Goal: Task Accomplishment & Management: Complete application form

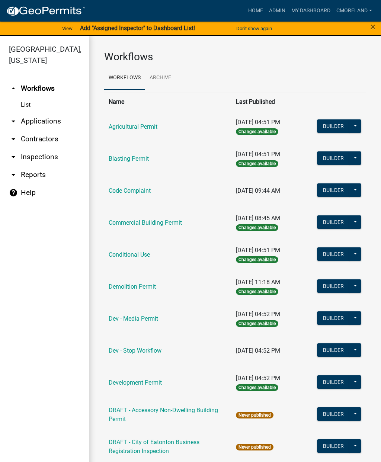
click at [38, 154] on link "arrow_drop_down Inspections" at bounding box center [44, 157] width 89 height 18
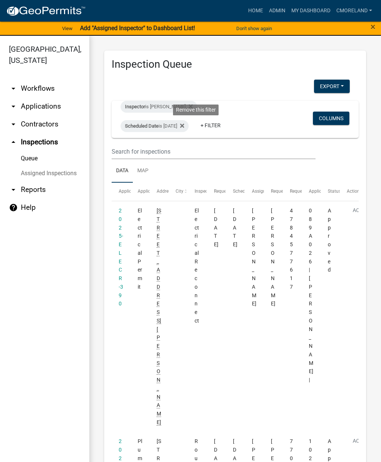
click at [184, 125] on icon at bounding box center [182, 126] width 4 height 4
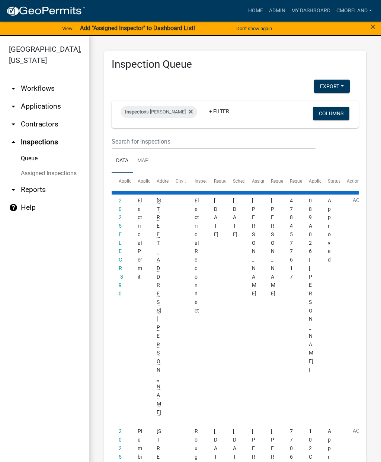
select select "2: 50"
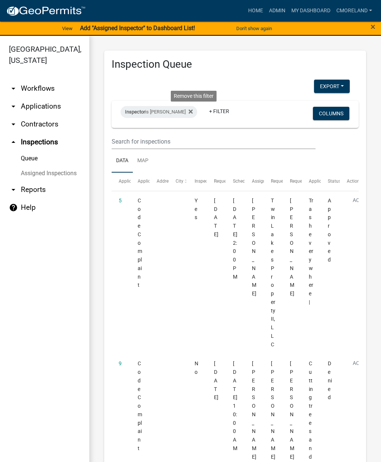
click at [193, 112] on icon at bounding box center [191, 112] width 4 height 4
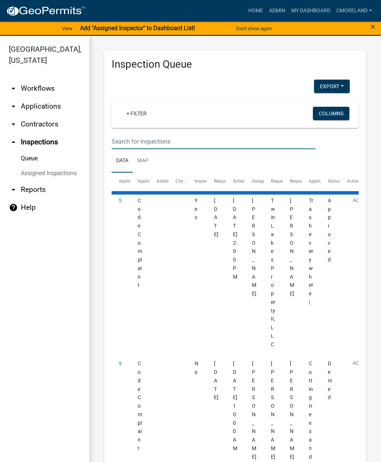
click at [126, 137] on input "text" at bounding box center [214, 141] width 204 height 15
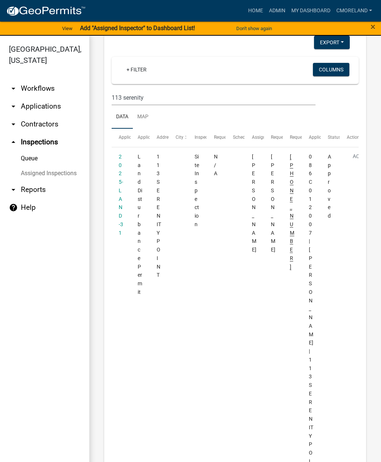
scroll to position [44, 0]
click at [158, 93] on input "113 serenity" at bounding box center [214, 97] width 204 height 15
type input "1"
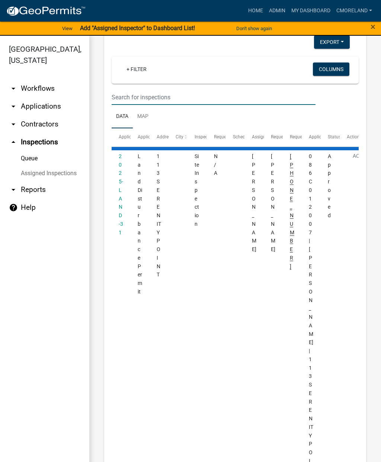
select select "2: 50"
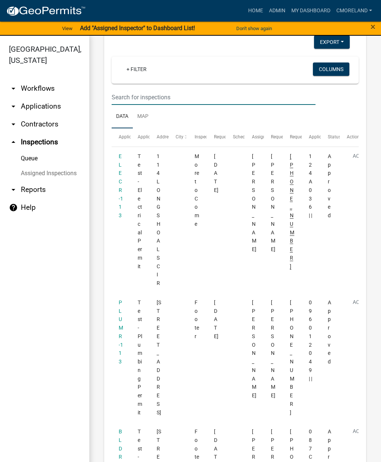
click at [131, 95] on input "text" at bounding box center [214, 97] width 204 height 15
click at [136, 63] on link "+ Filter" at bounding box center [137, 69] width 32 height 13
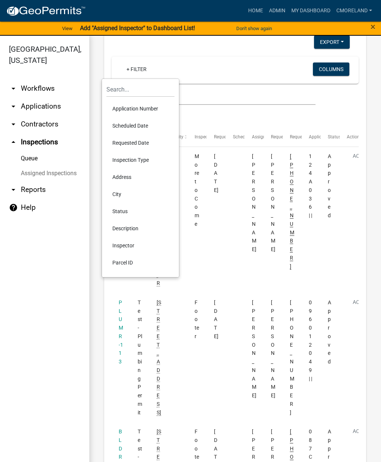
click at [135, 129] on li "Scheduled Date" at bounding box center [140, 125] width 68 height 17
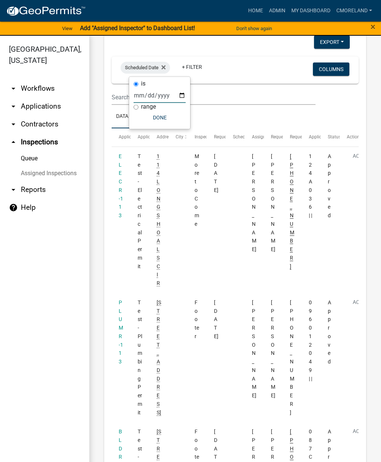
click at [150, 90] on input "date" at bounding box center [160, 95] width 52 height 15
type input "2025-08-13"
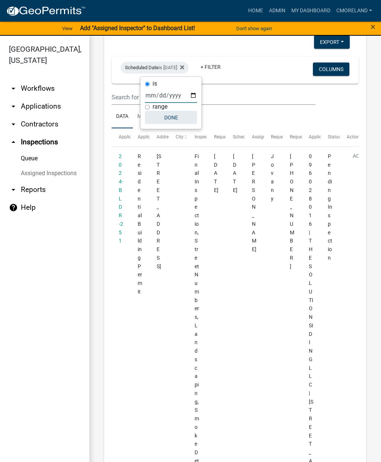
click at [164, 120] on button "Done" at bounding box center [171, 117] width 52 height 13
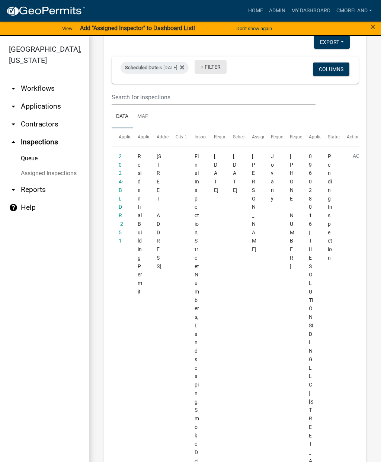
click at [227, 66] on link "+ Filter" at bounding box center [211, 66] width 32 height 13
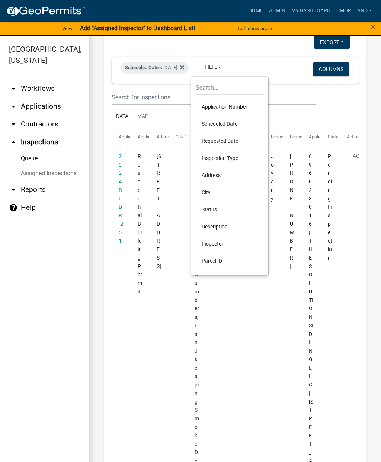
click at [212, 243] on li "Inspector" at bounding box center [230, 243] width 68 height 17
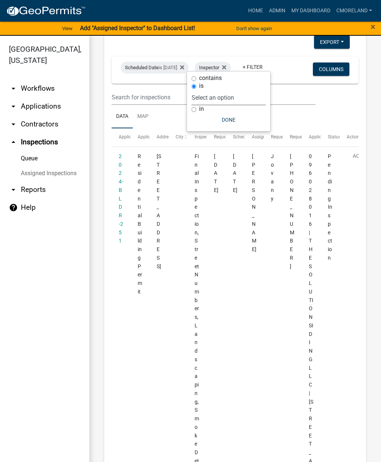
click at [250, 90] on select "Select an option None Michele Rivera Dorothy Evans Kenteria Williams Jerry Stok…" at bounding box center [229, 97] width 74 height 15
select select "a0ea4169-8540-4a2c-b9f4-cf4c1ffdeb95"
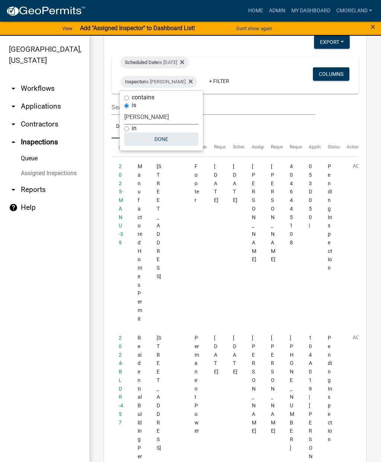
click at [163, 141] on button "Done" at bounding box center [161, 139] width 74 height 13
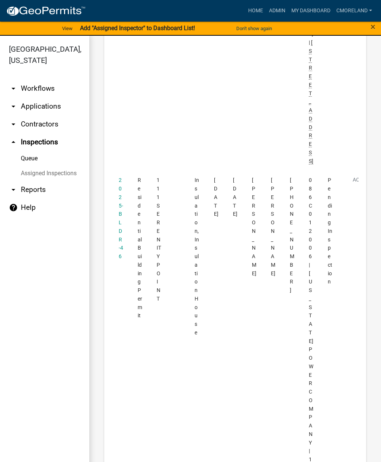
scroll to position [526, 0]
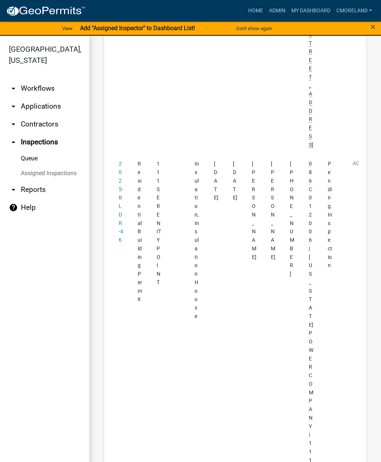
click at [120, 197] on link "2025-BLDR-46" at bounding box center [121, 202] width 4 height 82
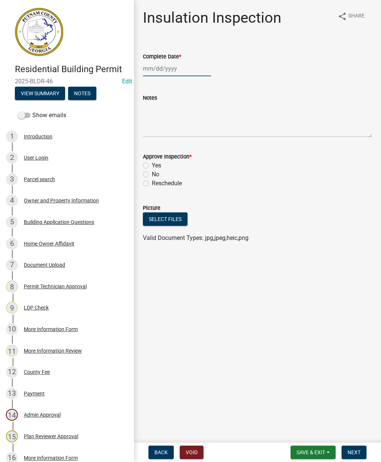
click at [171, 68] on div at bounding box center [177, 68] width 68 height 15
select select "8"
select select "2025"
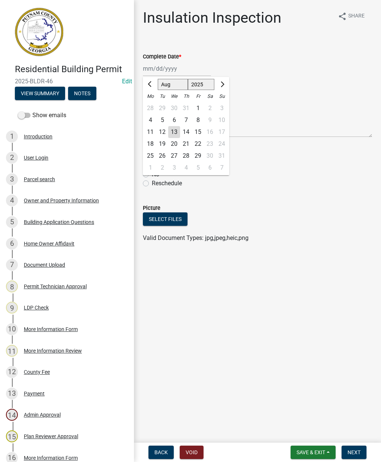
click at [178, 131] on div "13" at bounding box center [174, 132] width 12 height 12
type input "[DATE]"
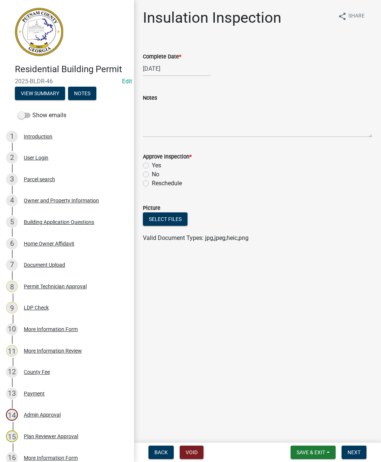
click at [148, 162] on div "Yes" at bounding box center [257, 165] width 229 height 9
click at [152, 166] on label "Yes" at bounding box center [156, 165] width 9 height 9
click at [152, 166] on input "Yes" at bounding box center [154, 163] width 5 height 5
radio input "true"
click at [354, 453] on span "Next" at bounding box center [354, 453] width 13 height 6
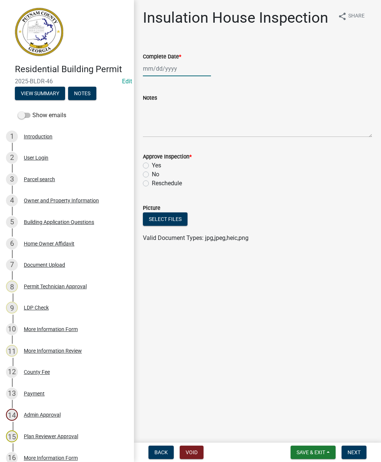
click at [160, 68] on div at bounding box center [177, 68] width 68 height 15
select select "8"
select select "2025"
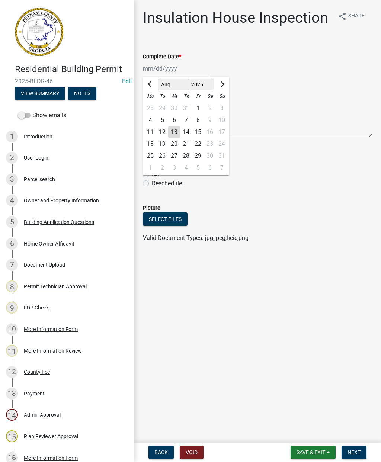
click at [174, 130] on div "13" at bounding box center [174, 132] width 12 height 12
type input "[DATE]"
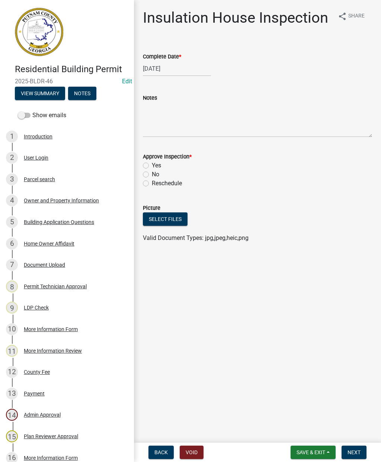
click at [152, 163] on label "Yes" at bounding box center [156, 165] width 9 height 9
click at [152, 163] on input "Yes" at bounding box center [154, 163] width 5 height 5
radio input "true"
click at [357, 457] on button "Next" at bounding box center [354, 452] width 25 height 13
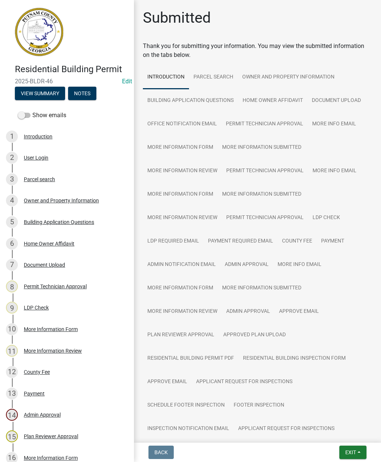
click at [353, 448] on button "Exit" at bounding box center [353, 452] width 27 height 13
click at [339, 433] on button "Save & Exit" at bounding box center [338, 433] width 60 height 18
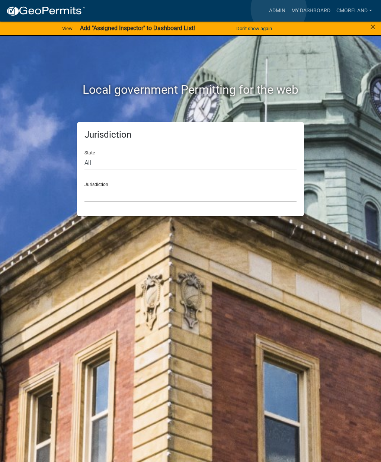
click at [279, 9] on link "Admin" at bounding box center [277, 11] width 22 height 14
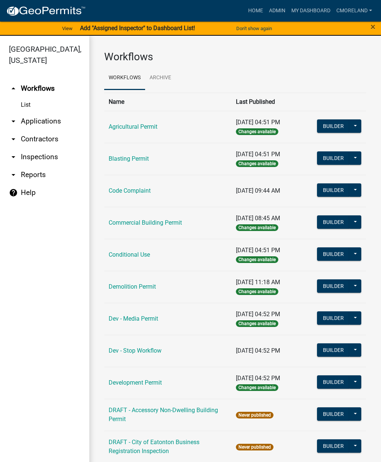
click at [53, 160] on link "arrow_drop_down Inspections" at bounding box center [44, 157] width 89 height 18
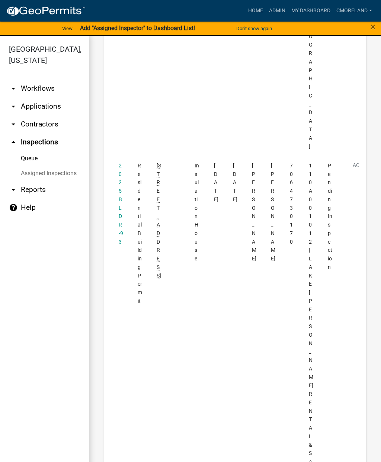
scroll to position [983, 0]
click at [122, 163] on link "2025-BLDR-93" at bounding box center [121, 204] width 4 height 82
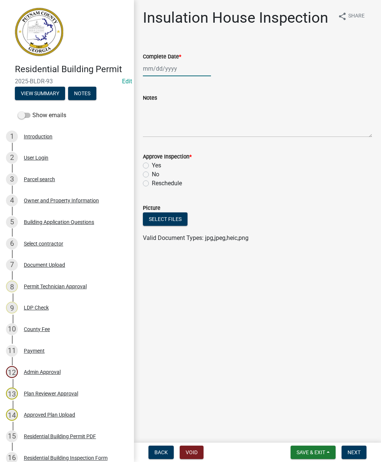
click at [160, 71] on div at bounding box center [177, 68] width 68 height 15
select select "8"
select select "2025"
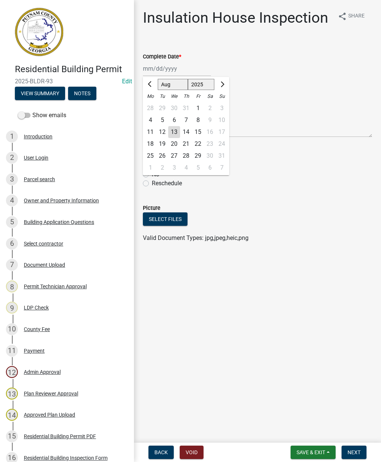
click at [176, 131] on div "13" at bounding box center [174, 132] width 12 height 12
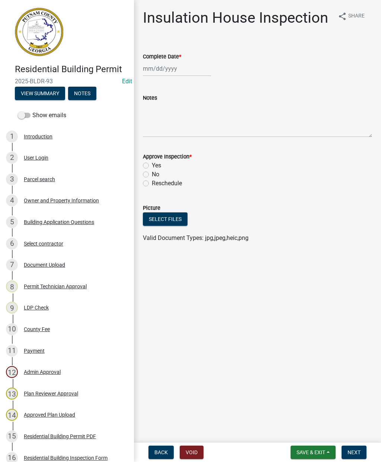
type input "[DATE]"
click at [152, 166] on label "Yes" at bounding box center [156, 165] width 9 height 9
click at [152, 166] on input "Yes" at bounding box center [154, 163] width 5 height 5
radio input "true"
click at [355, 450] on span "Next" at bounding box center [354, 453] width 13 height 6
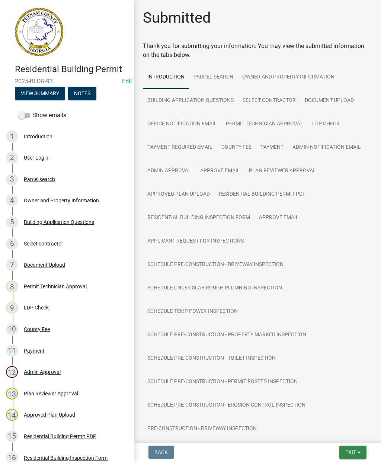
click at [356, 451] on span "Exit" at bounding box center [350, 453] width 11 height 6
click at [332, 430] on button "Save & Exit" at bounding box center [338, 433] width 60 height 18
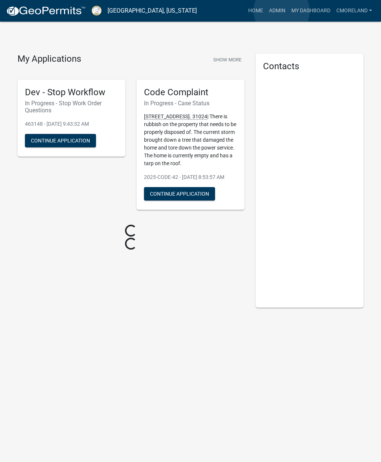
click at [282, 11] on link "Admin" at bounding box center [277, 11] width 22 height 14
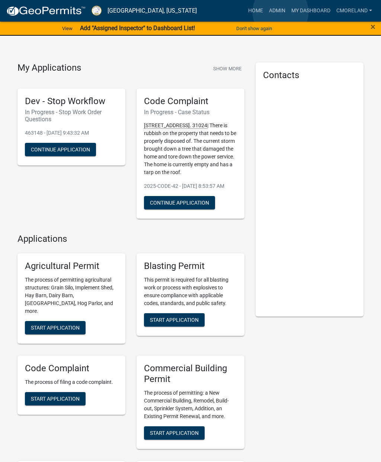
click at [281, 12] on link "Admin" at bounding box center [277, 11] width 22 height 14
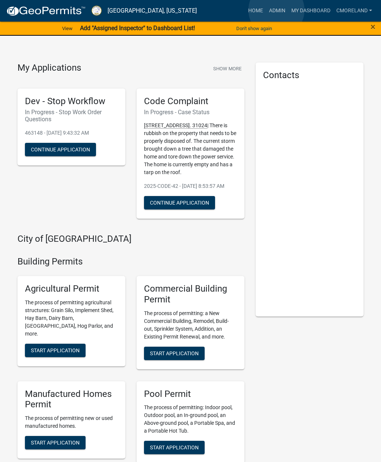
click at [277, 10] on link "Admin" at bounding box center [277, 11] width 22 height 14
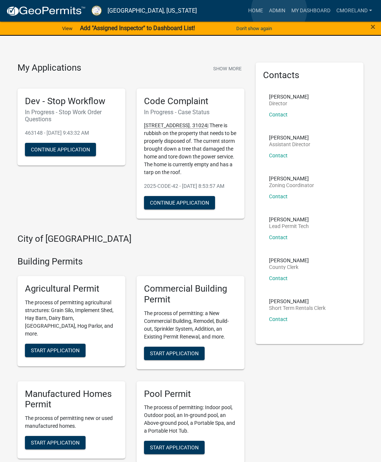
click at [279, 10] on link "Admin" at bounding box center [277, 11] width 22 height 14
click at [279, 12] on link "Admin" at bounding box center [277, 11] width 22 height 14
click at [259, 8] on link "Home" at bounding box center [255, 11] width 21 height 14
click at [277, 9] on link "Admin" at bounding box center [277, 11] width 22 height 14
click at [278, 10] on link "Admin" at bounding box center [277, 11] width 22 height 14
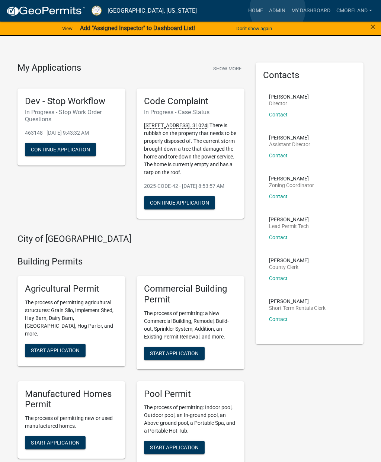
click at [278, 9] on link "Admin" at bounding box center [277, 11] width 22 height 14
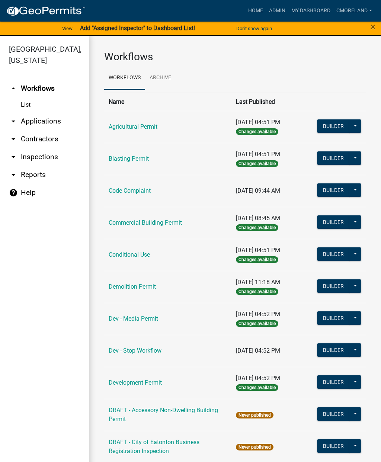
click at [45, 152] on link "arrow_drop_down Inspections" at bounding box center [44, 157] width 89 height 18
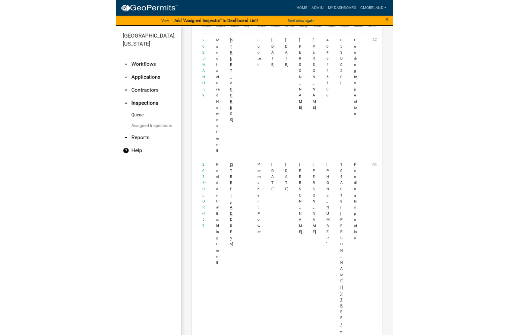
scroll to position [153, 0]
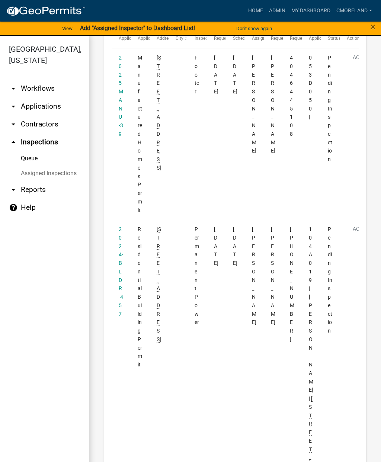
click at [121, 249] on link "2024-BLDR-457" at bounding box center [121, 271] width 4 height 91
click at [121, 259] on link "2024-BLDR-457" at bounding box center [121, 271] width 4 height 91
click at [119, 240] on link "2024-BLDR-457" at bounding box center [121, 271] width 4 height 91
click at [117, 252] on datatable-body-cell "2024-BLDR-457" at bounding box center [121, 373] width 19 height 307
click at [122, 240] on link "2024-BLDR-457" at bounding box center [121, 271] width 4 height 91
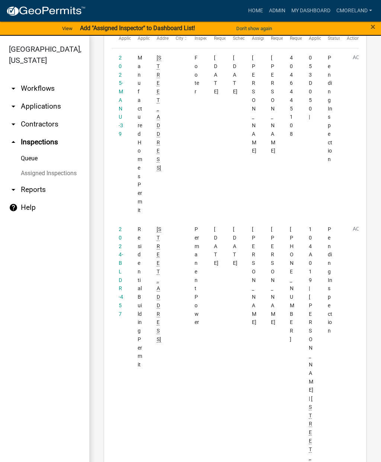
click at [119, 243] on link "2024-BLDR-457" at bounding box center [121, 271] width 4 height 91
click at [120, 241] on link "2024-BLDR-457" at bounding box center [121, 271] width 4 height 91
click at [117, 249] on datatable-body-cell "2024-BLDR-457" at bounding box center [121, 373] width 19 height 307
click at [117, 252] on datatable-body-cell "2024-BLDR-457" at bounding box center [121, 373] width 19 height 307
